Goal: Transaction & Acquisition: Purchase product/service

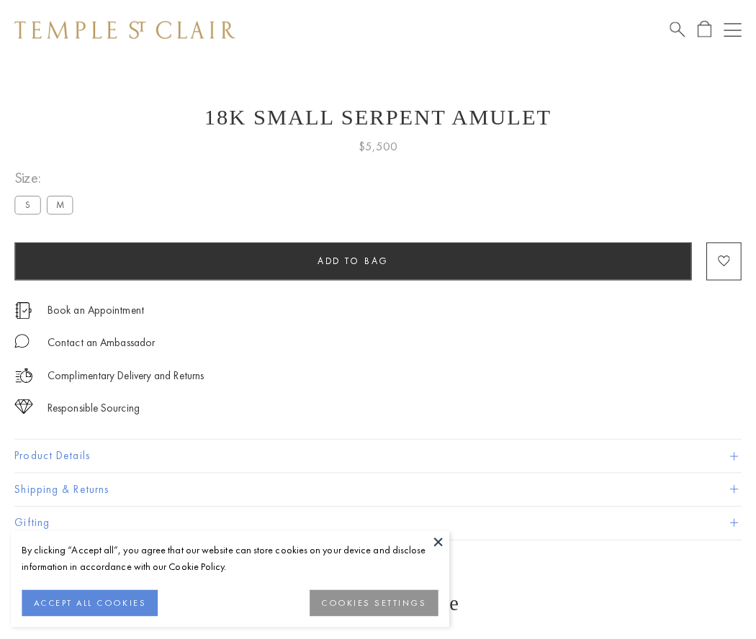
scroll to position [58, 0]
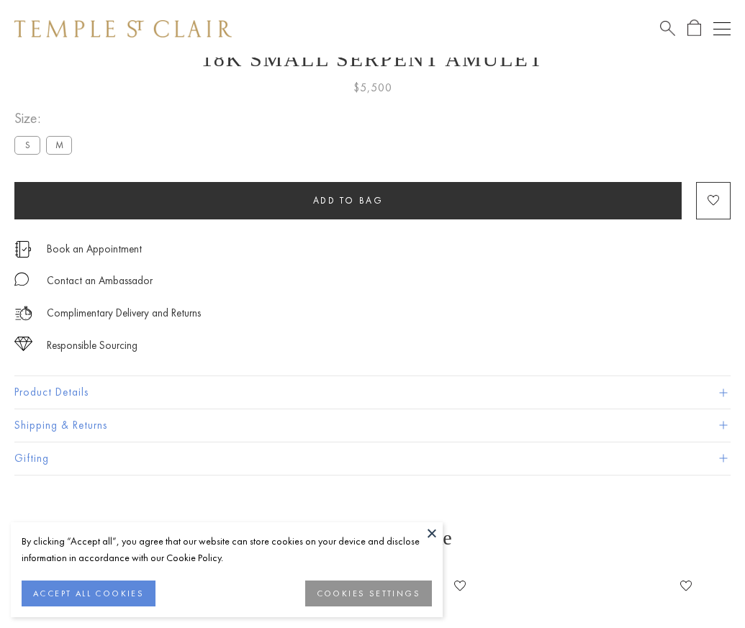
click at [348, 200] on span "Add to bag" at bounding box center [348, 200] width 71 height 12
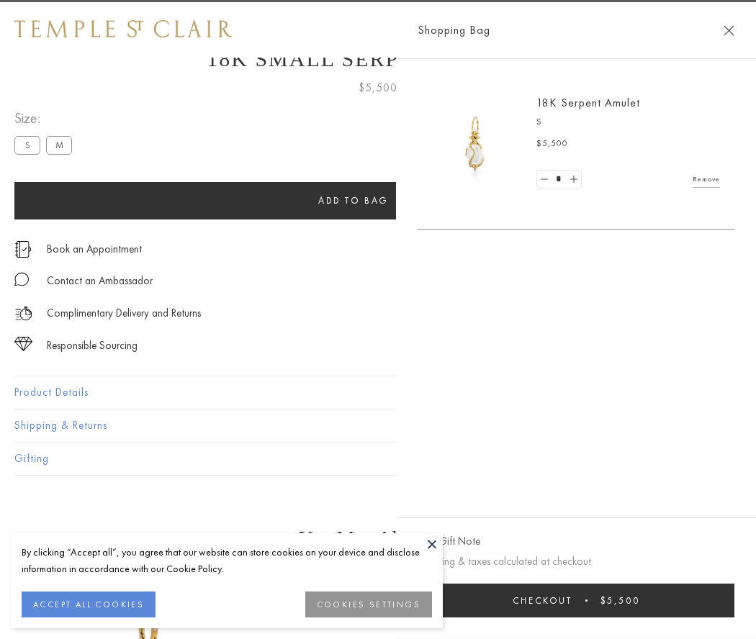
click at [734, 600] on button "Checkout $5,500" at bounding box center [575, 601] width 317 height 34
